Goal: Check status: Check status

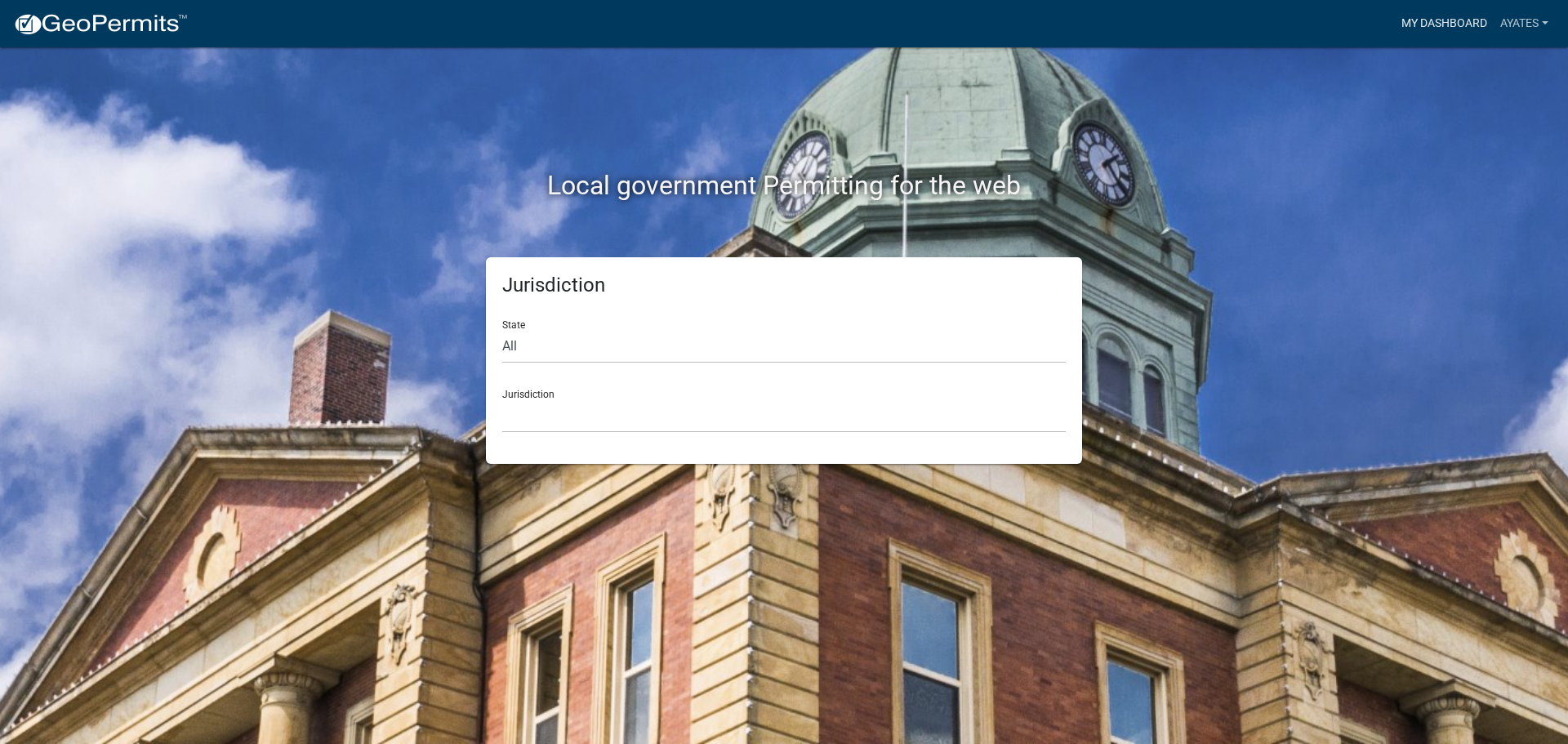
click at [1466, 17] on link "My Dashboard" at bounding box center [1444, 24] width 98 height 31
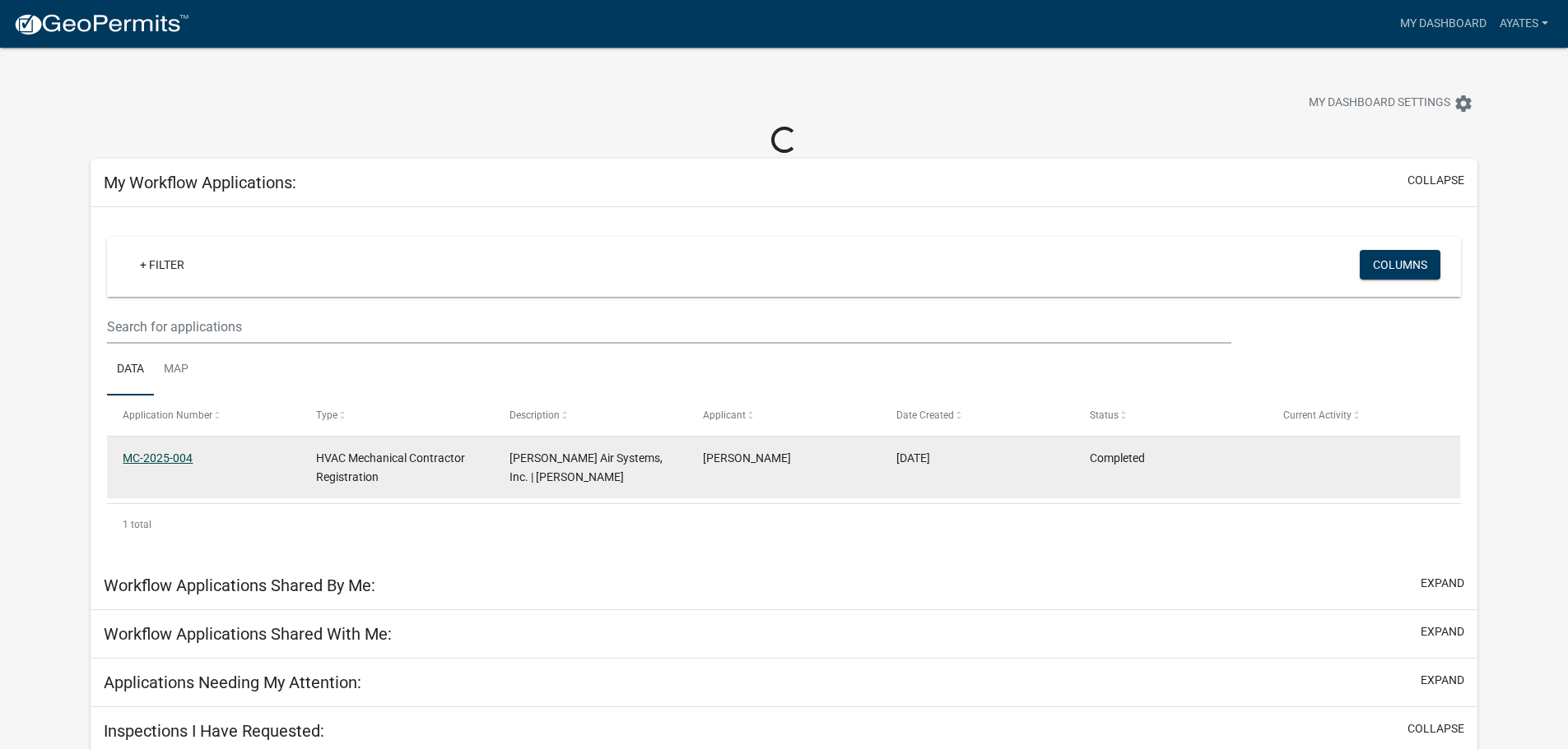
click at [164, 461] on link "MC-2025-004" at bounding box center [158, 458] width 70 height 13
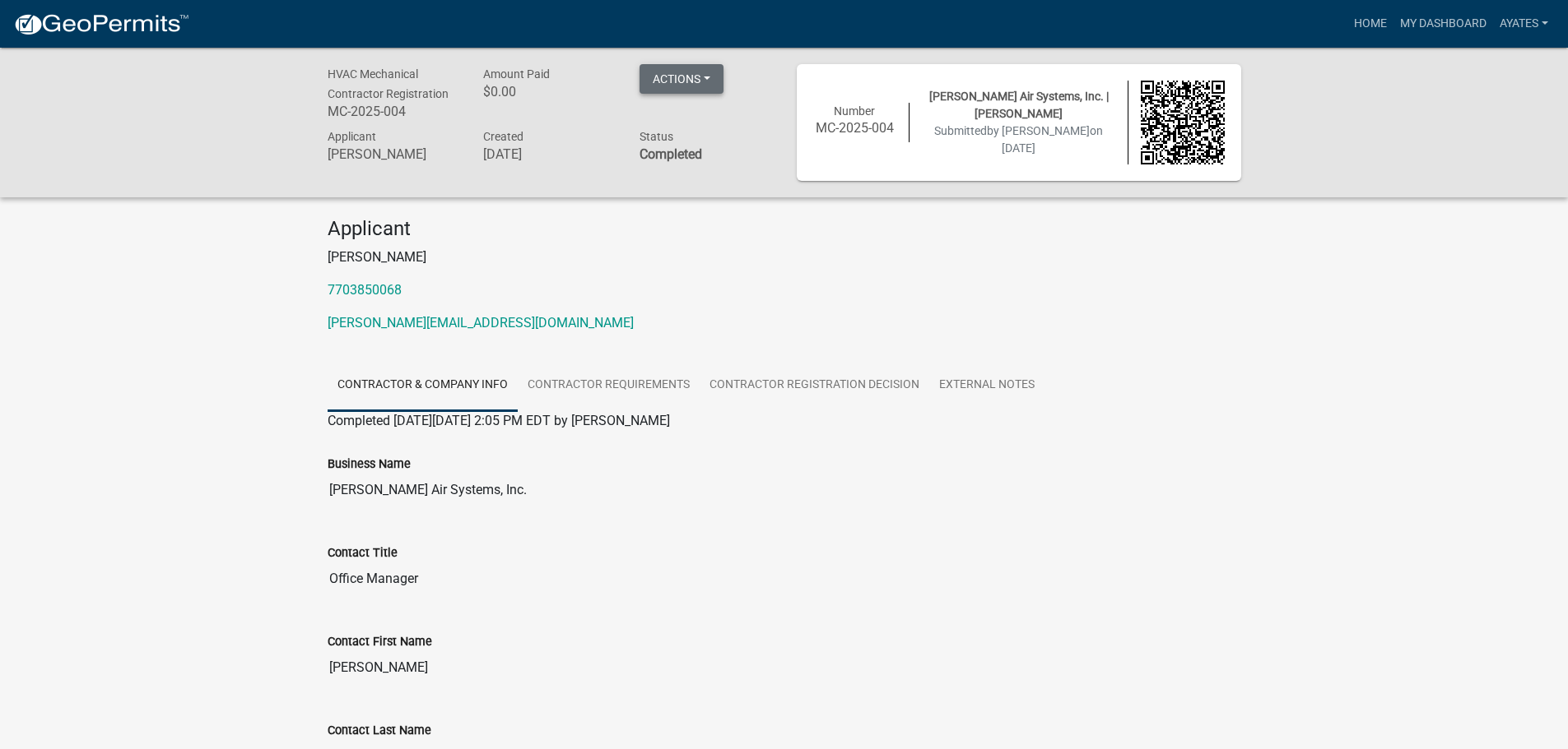
click at [684, 73] on button "Actions" at bounding box center [682, 79] width 84 height 30
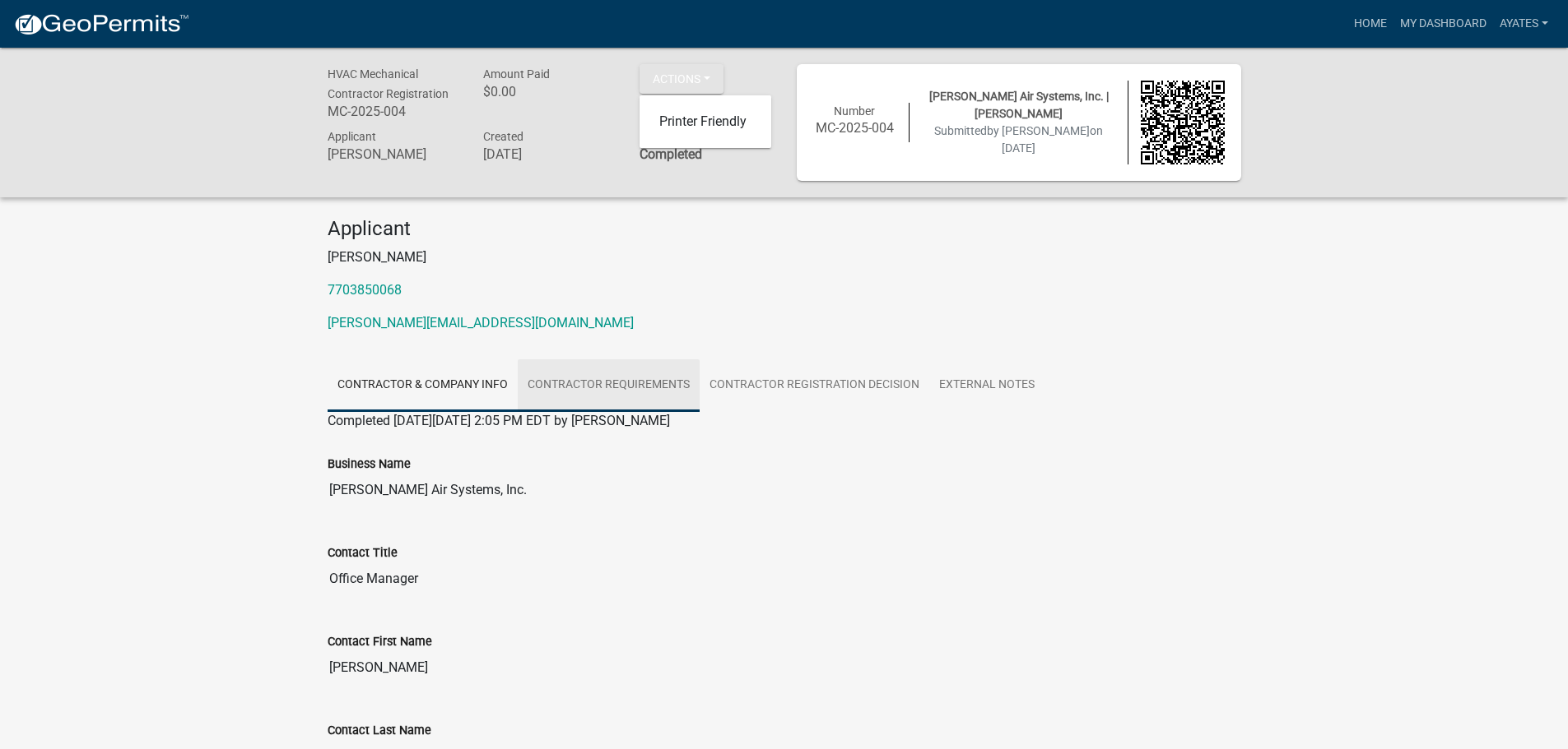
click at [617, 377] on link "Contractor Requirements" at bounding box center [608, 386] width 182 height 53
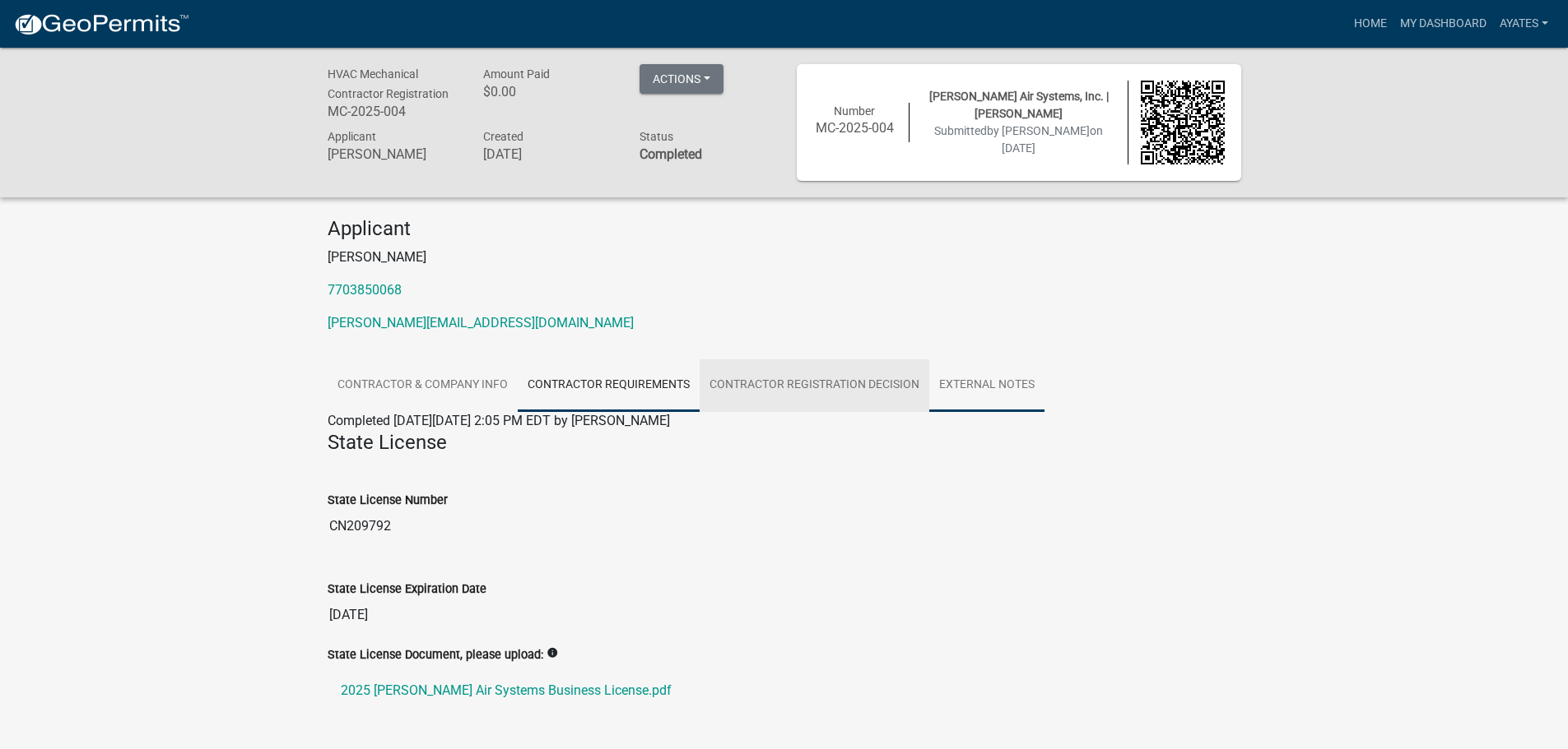
click at [995, 382] on link "External Notes" at bounding box center [986, 386] width 115 height 53
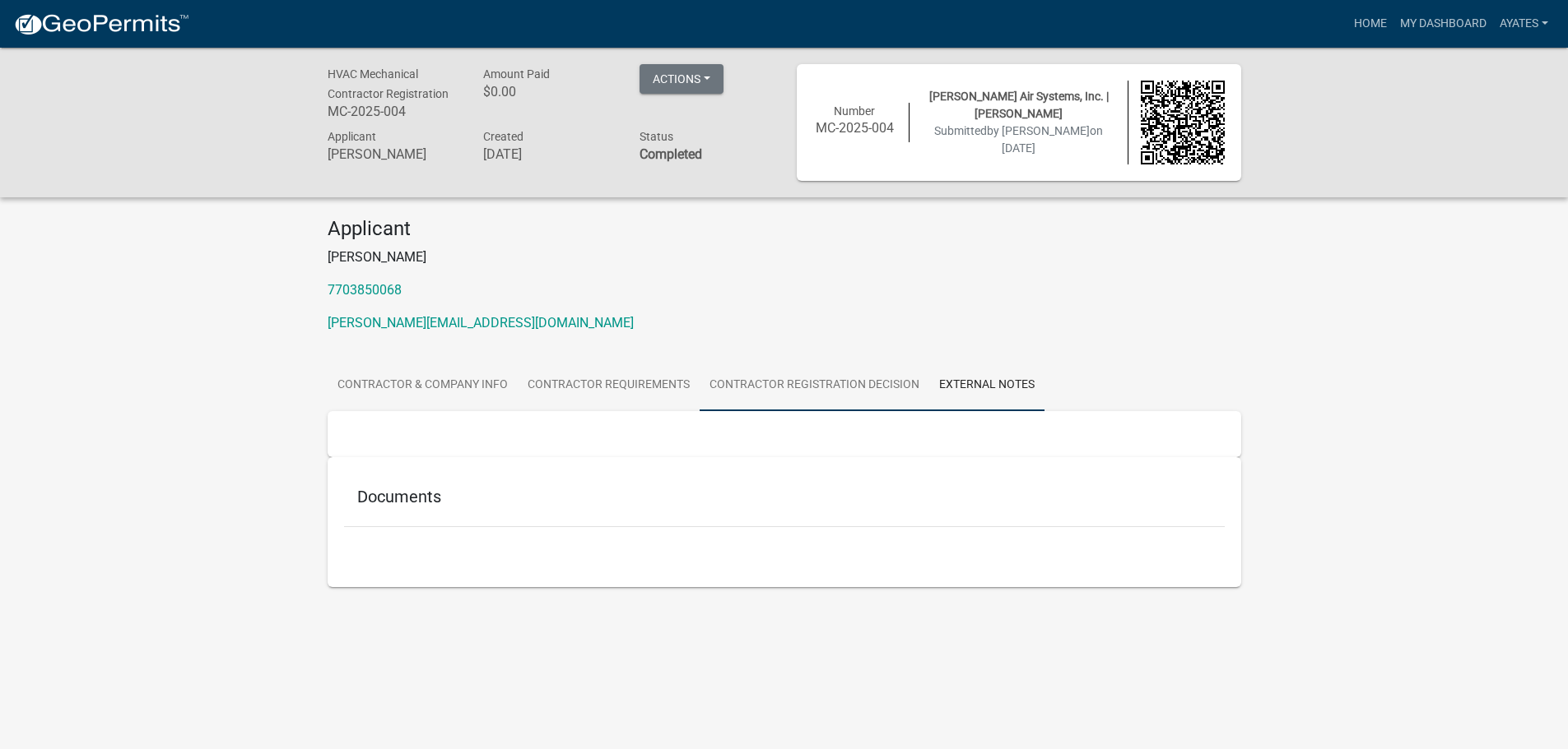
click at [848, 374] on link "Contractor Registration Decision" at bounding box center [814, 386] width 230 height 53
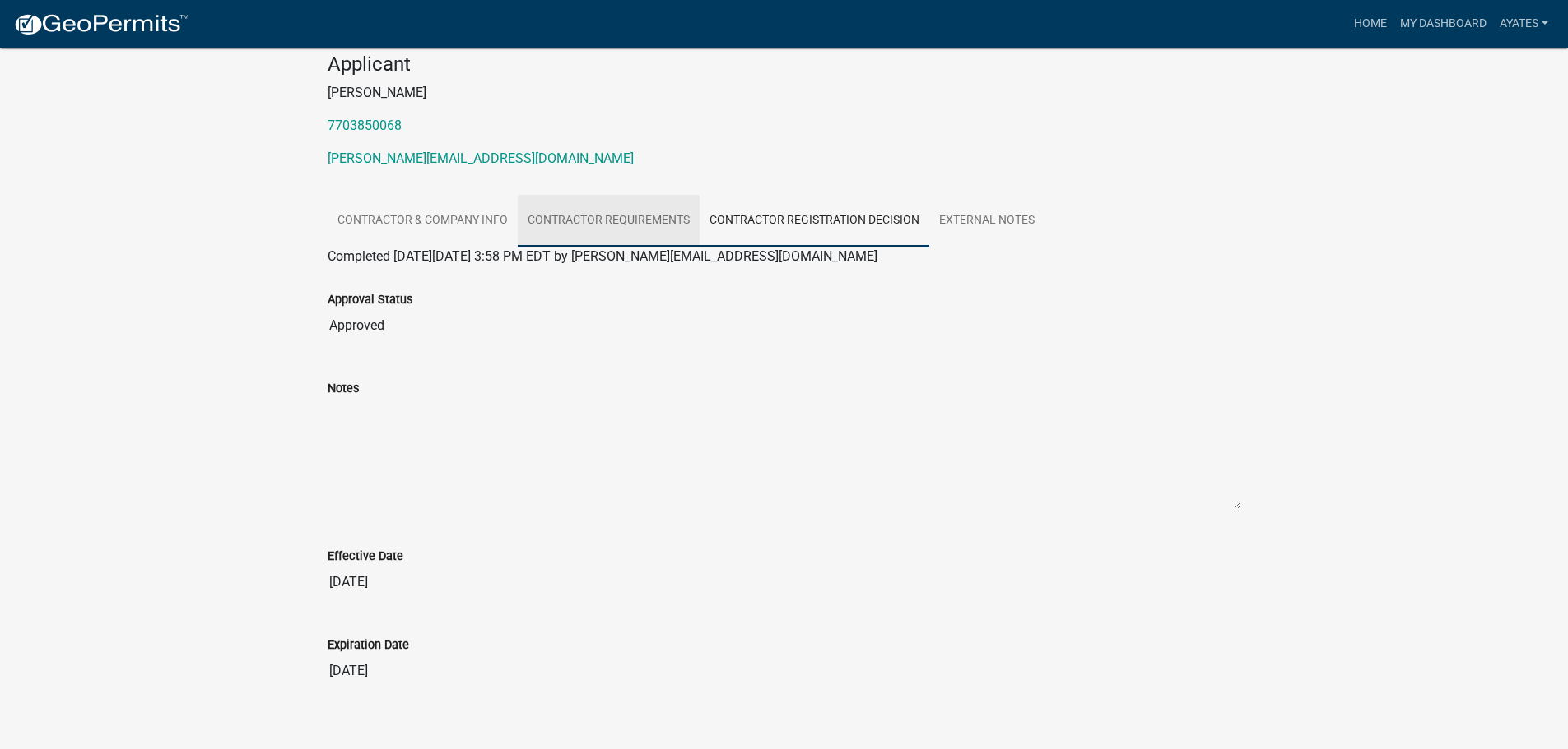
click at [655, 205] on link "Contractor Requirements" at bounding box center [608, 221] width 182 height 53
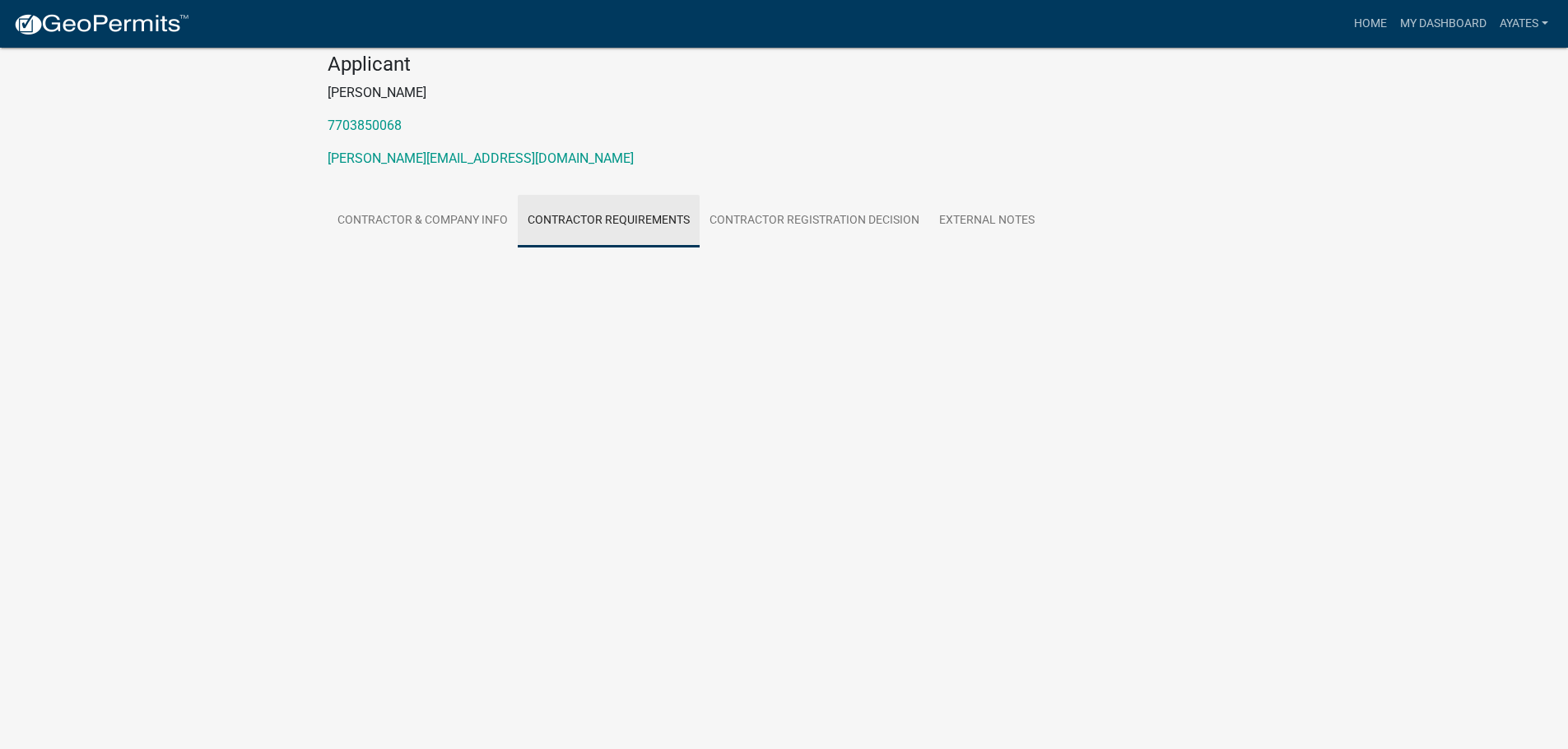
scroll to position [116, 0]
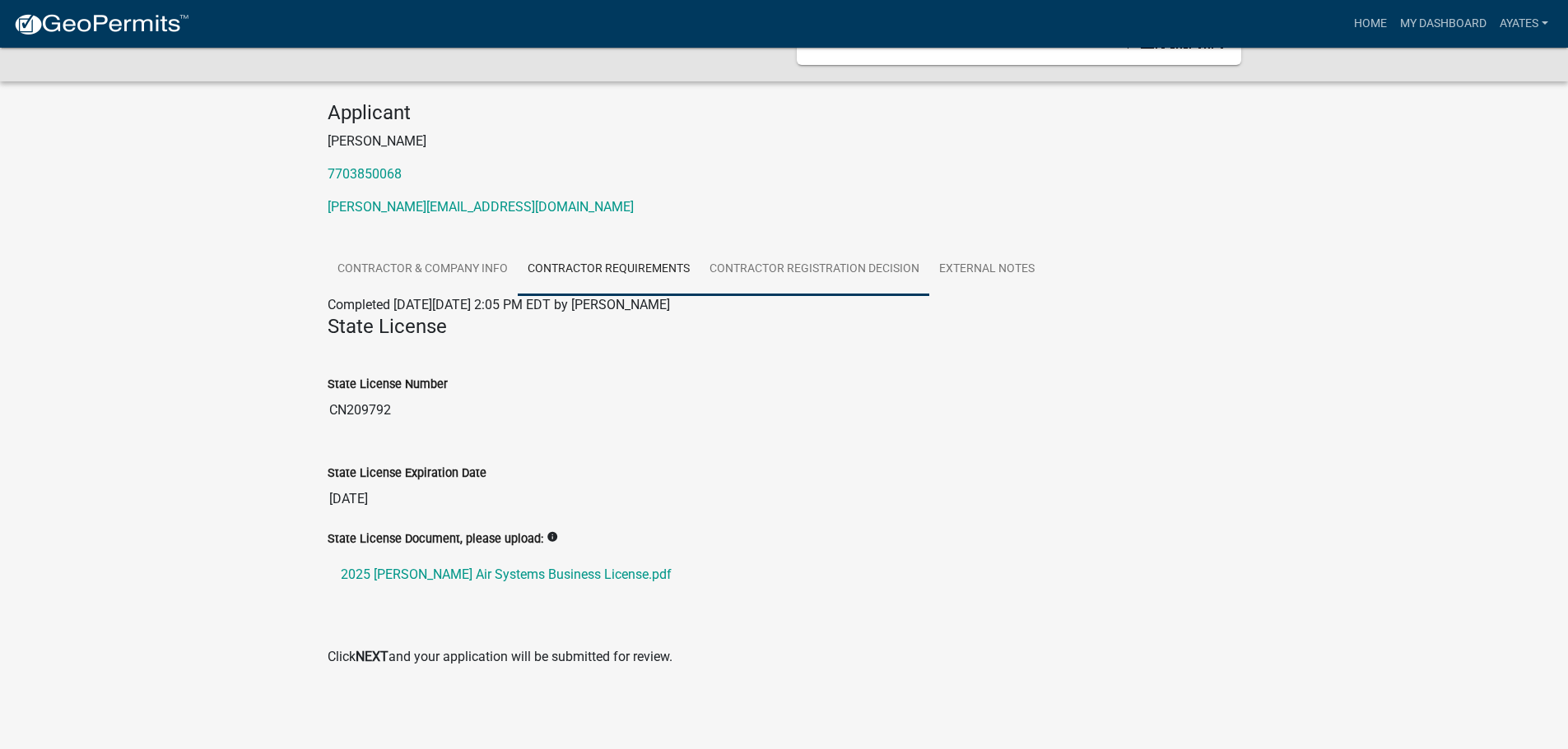
click at [783, 260] on link "Contractor Registration Decision" at bounding box center [814, 270] width 230 height 53
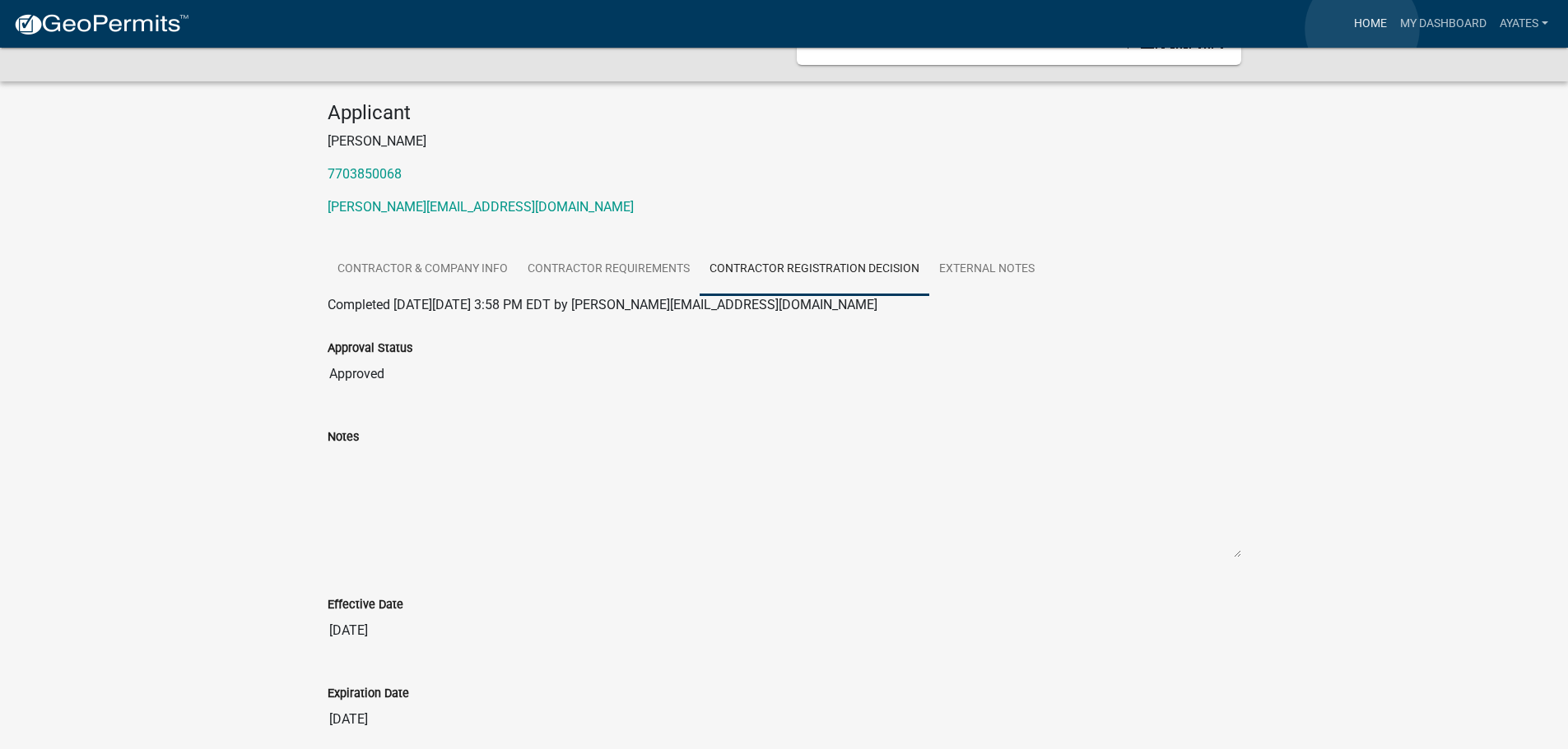
click at [1362, 29] on link "Home" at bounding box center [1370, 24] width 47 height 32
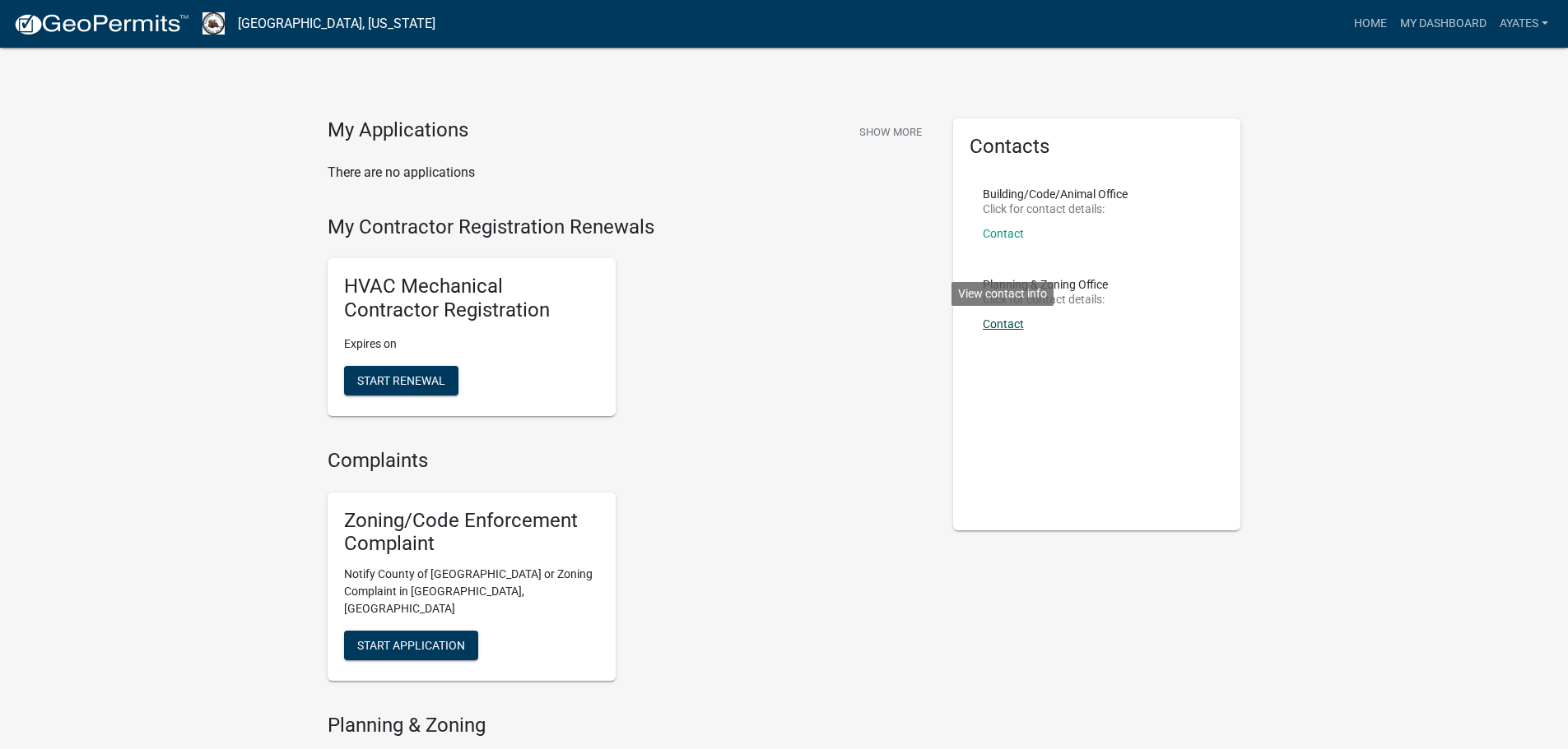
click at [991, 323] on link "Contact" at bounding box center [1003, 324] width 41 height 13
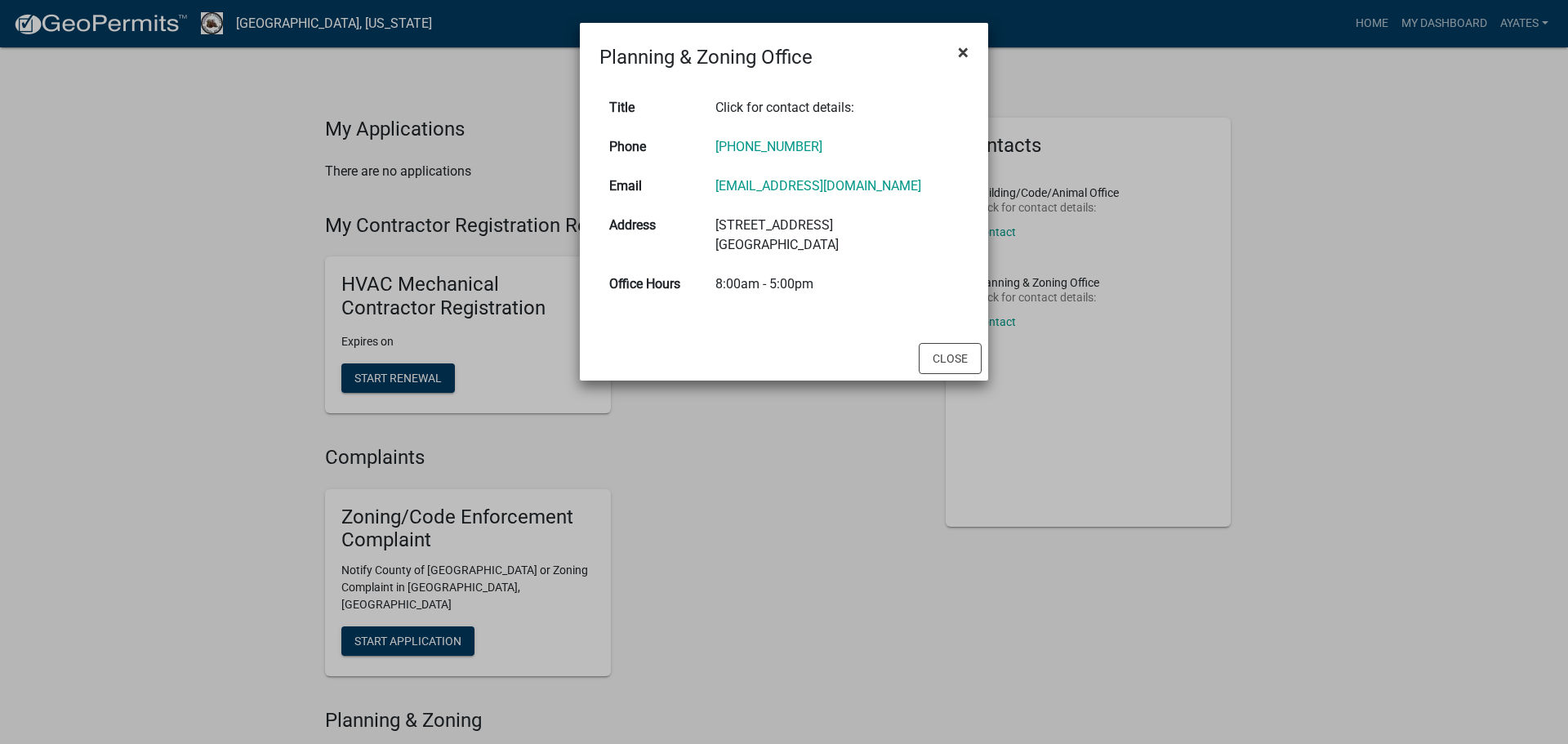
click at [959, 47] on span "×" at bounding box center [963, 52] width 10 height 23
